Goal: Communication & Community: Answer question/provide support

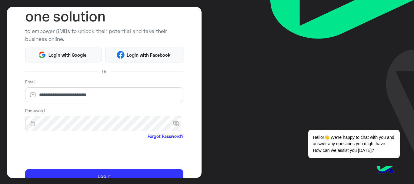
scroll to position [62, 0]
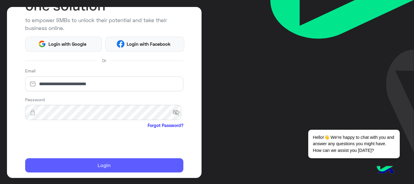
click at [59, 161] on button "Login" at bounding box center [104, 165] width 158 height 15
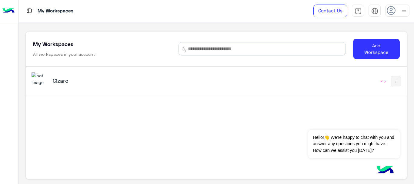
click at [93, 79] on h5 "Cizaro" at bounding box center [119, 80] width 133 height 7
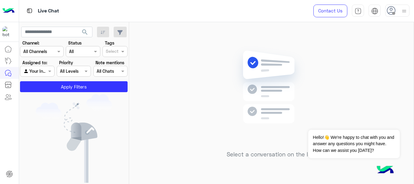
click at [391, 9] on icon at bounding box center [391, 10] width 9 height 9
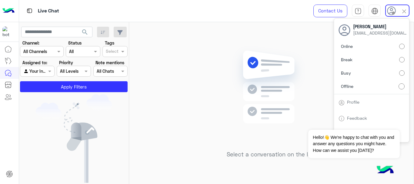
click at [394, 46] on label "Online" at bounding box center [371, 46] width 66 height 11
click at [228, 84] on img at bounding box center [272, 96] width 88 height 101
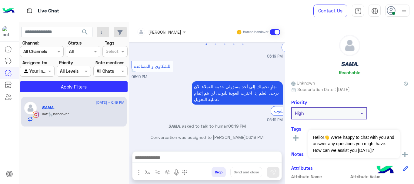
scroll to position [285, 0]
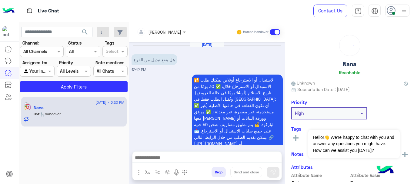
scroll to position [375, 0]
